Goal: Task Accomplishment & Management: Manage account settings

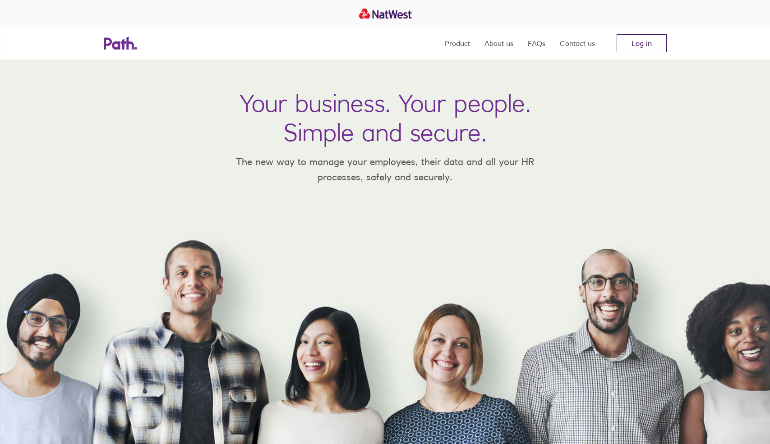
click at [639, 38] on link "Log in" at bounding box center [642, 43] width 50 height 18
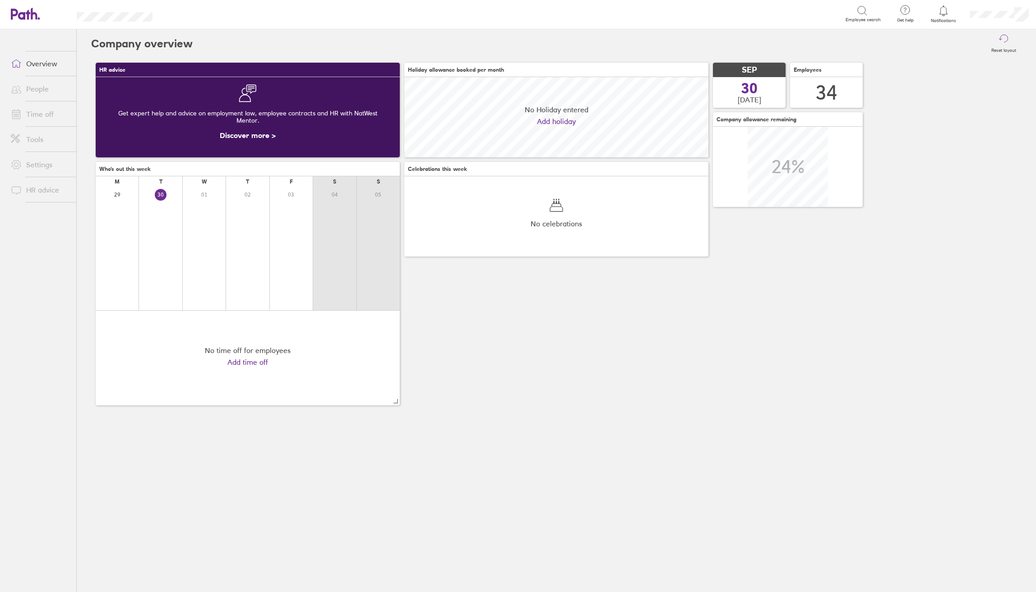
scroll to position [80, 304]
click at [39, 113] on link "Time off" at bounding box center [40, 114] width 73 height 18
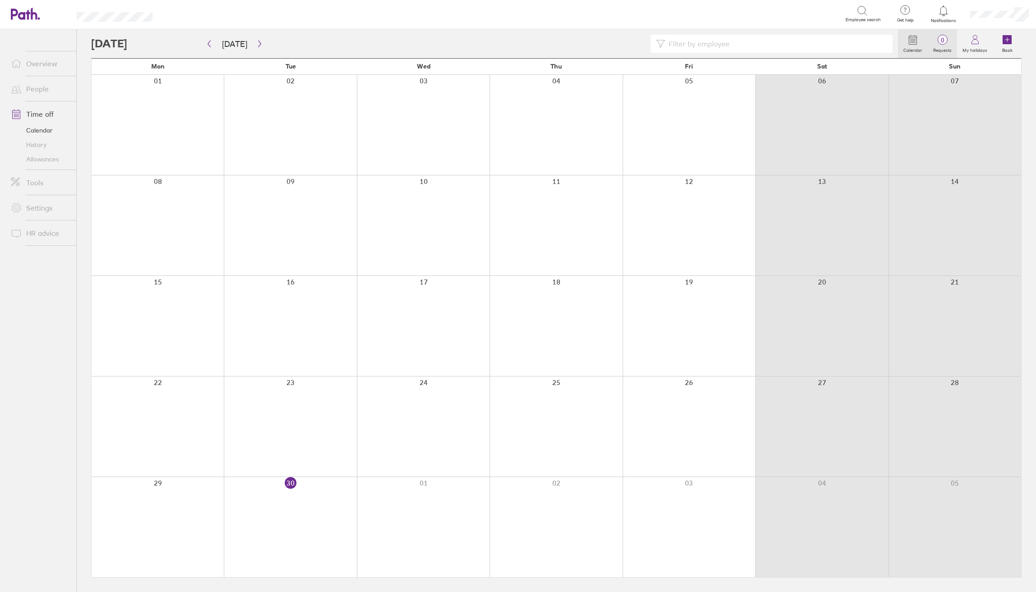
click at [944, 48] on label "Requests" at bounding box center [941, 49] width 29 height 8
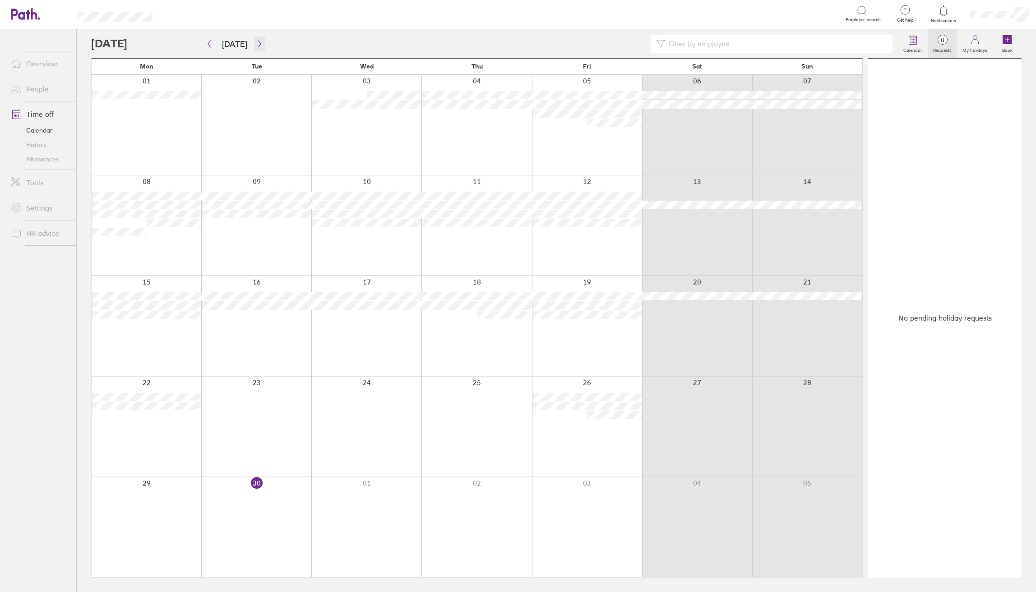
click at [256, 46] on icon "button" at bounding box center [259, 43] width 7 height 7
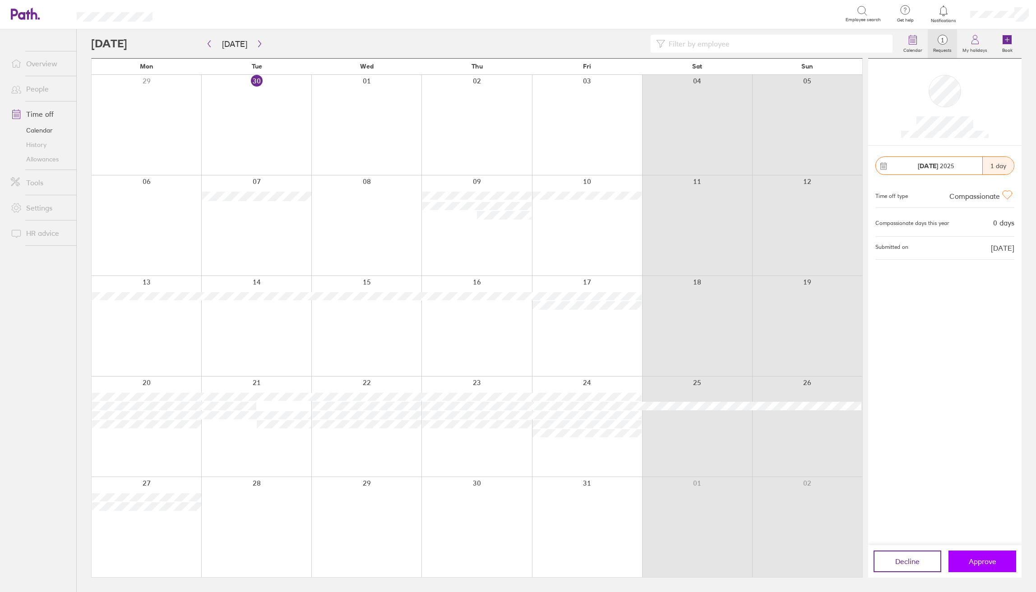
click at [984, 565] on span "Approve" at bounding box center [982, 561] width 28 height 8
